Goal: Transaction & Acquisition: Purchase product/service

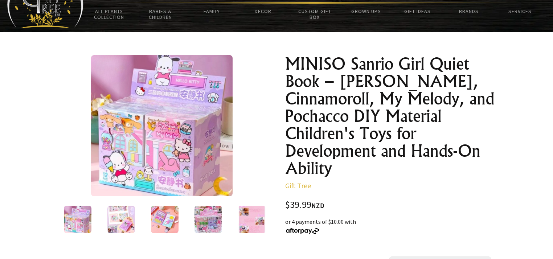
scroll to position [29, 0]
